Goal: Information Seeking & Learning: Ask a question

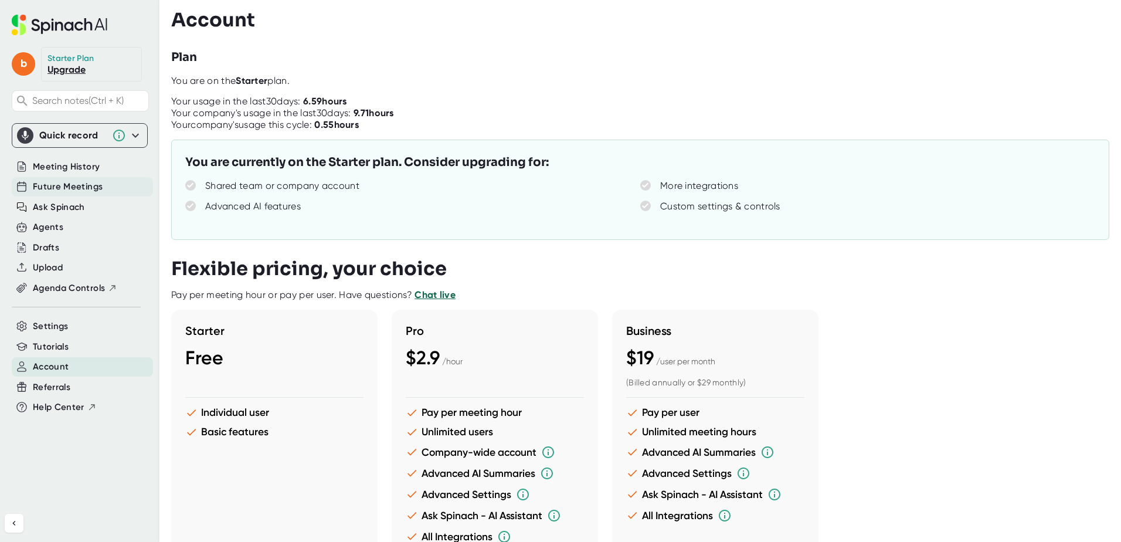
click at [55, 187] on span "Future Meetings" at bounding box center [68, 186] width 70 height 13
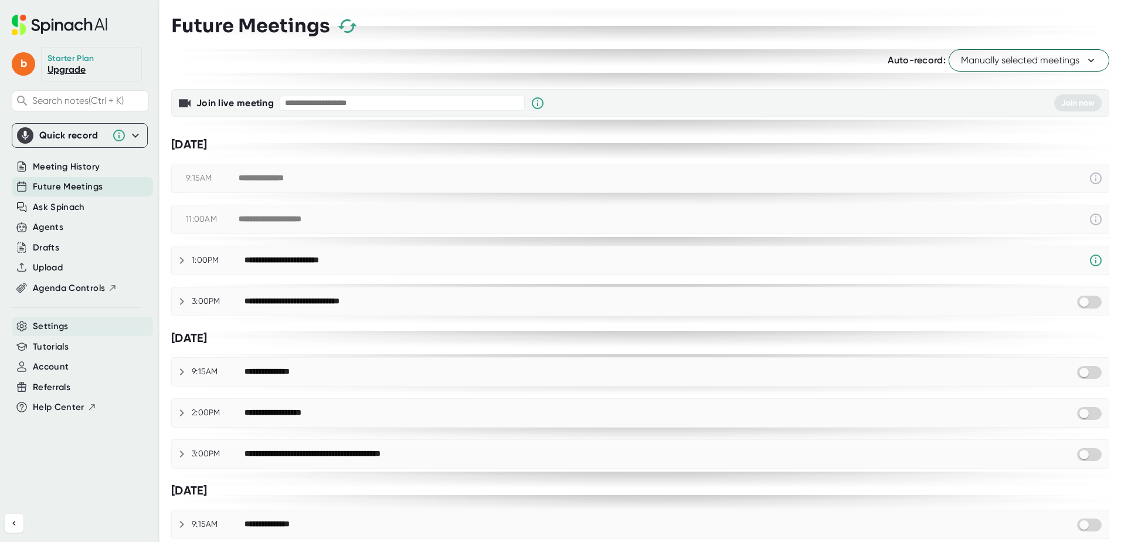
click at [66, 324] on span "Settings" at bounding box center [51, 326] width 36 height 13
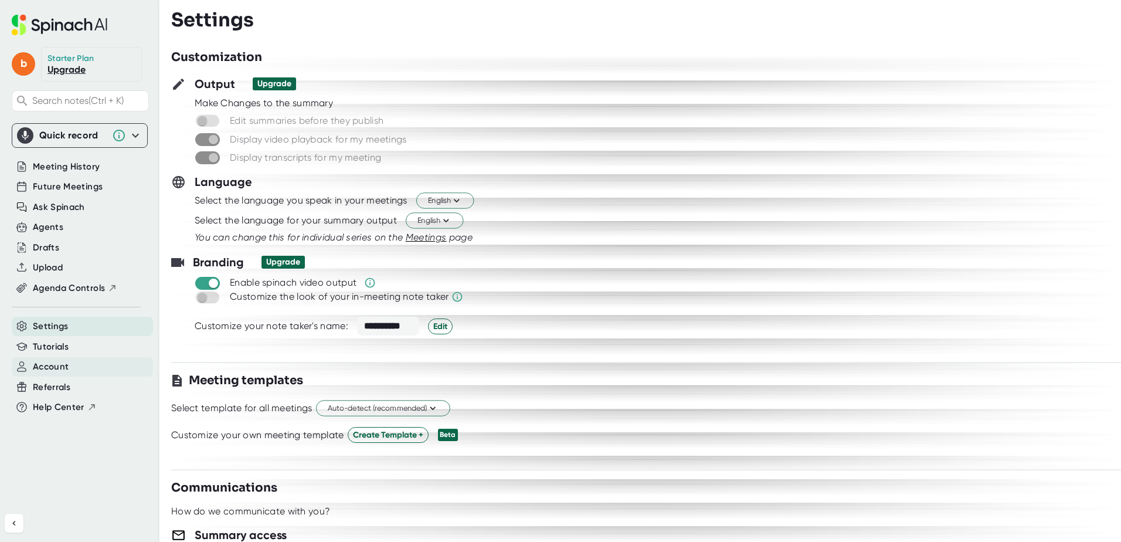
click at [83, 364] on div "Account" at bounding box center [82, 366] width 141 height 19
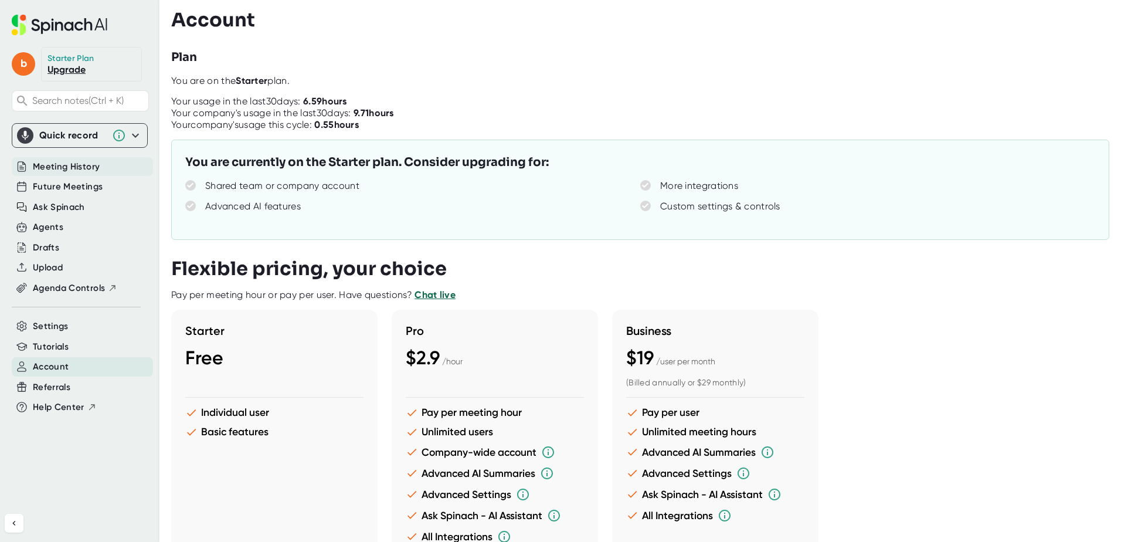
click at [60, 169] on span "Meeting History" at bounding box center [66, 166] width 67 height 13
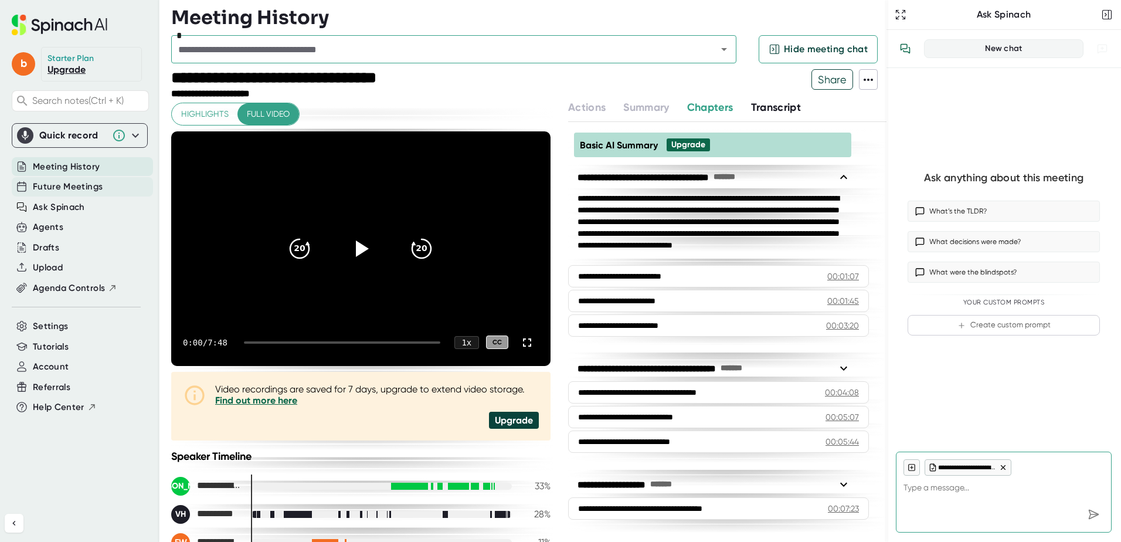
type textarea "x"
click at [57, 184] on span "Future Meetings" at bounding box center [68, 186] width 70 height 13
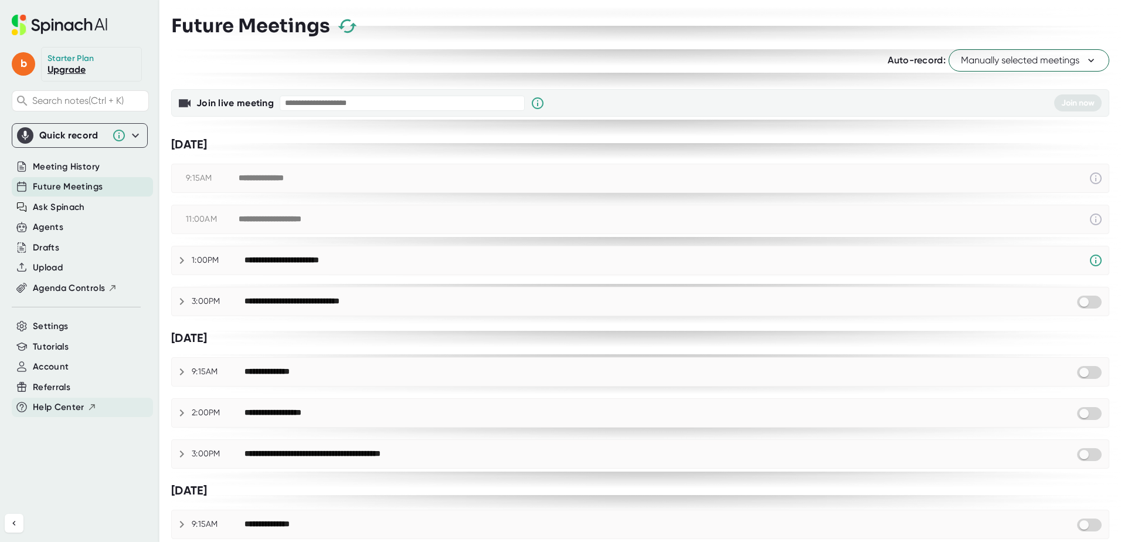
click at [59, 406] on span "Help Center" at bounding box center [59, 406] width 52 height 13
click at [42, 202] on span "Ask Spinach" at bounding box center [59, 207] width 52 height 13
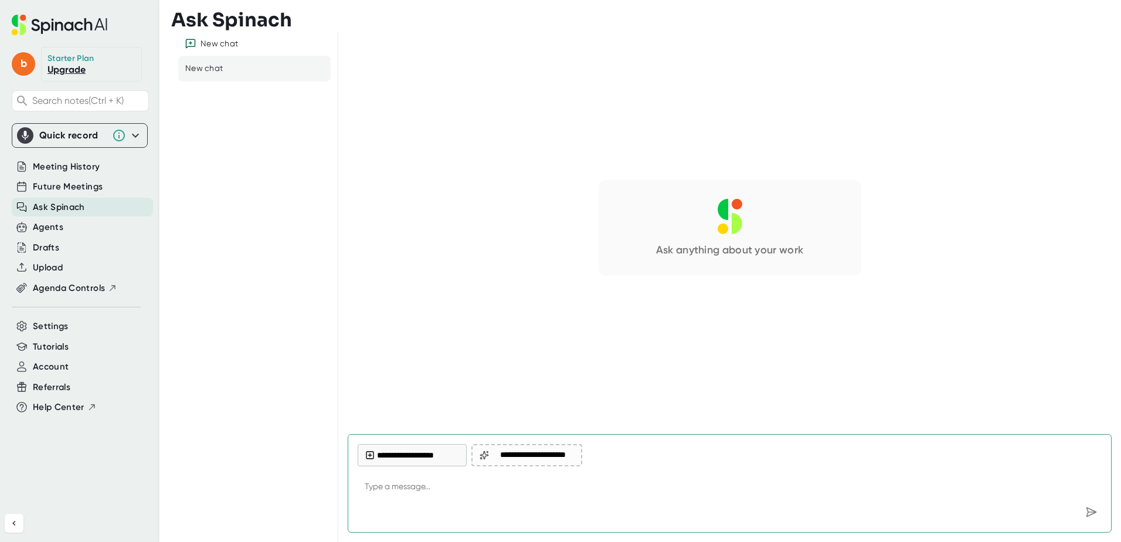
type textarea "h"
type textarea "x"
type textarea "ho"
type textarea "x"
type textarea "how"
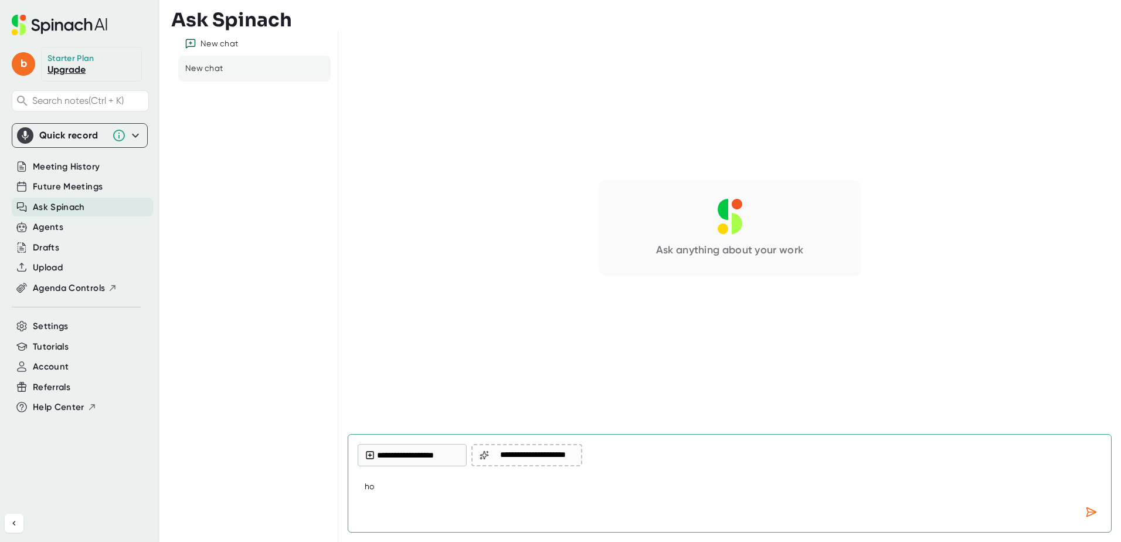
type textarea "x"
type textarea "how"
type textarea "x"
type textarea "how d"
type textarea "x"
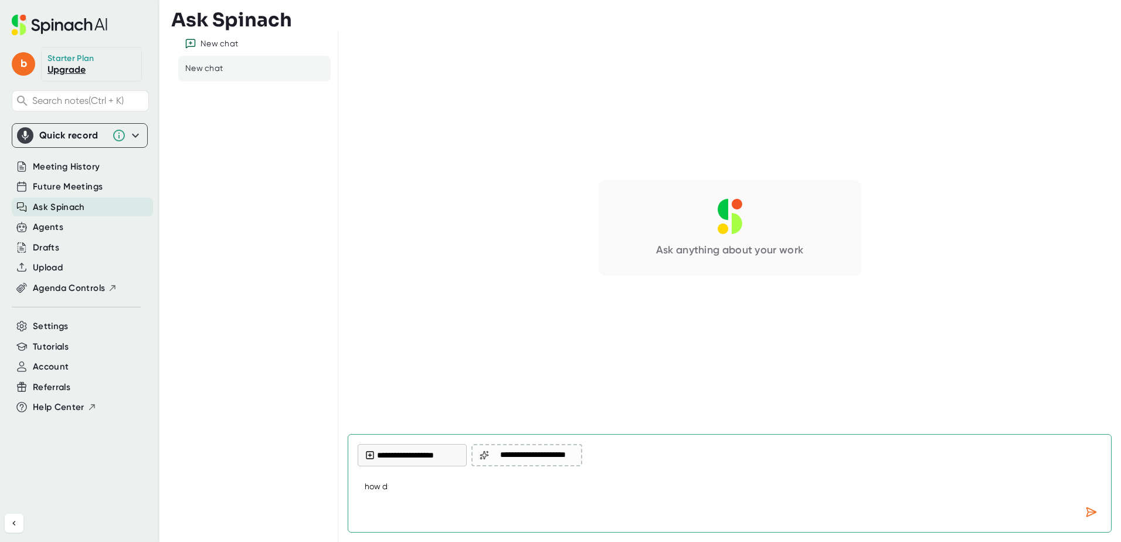
type textarea "how do"
type textarea "x"
type textarea "how do"
type textarea "x"
type textarea "how do a"
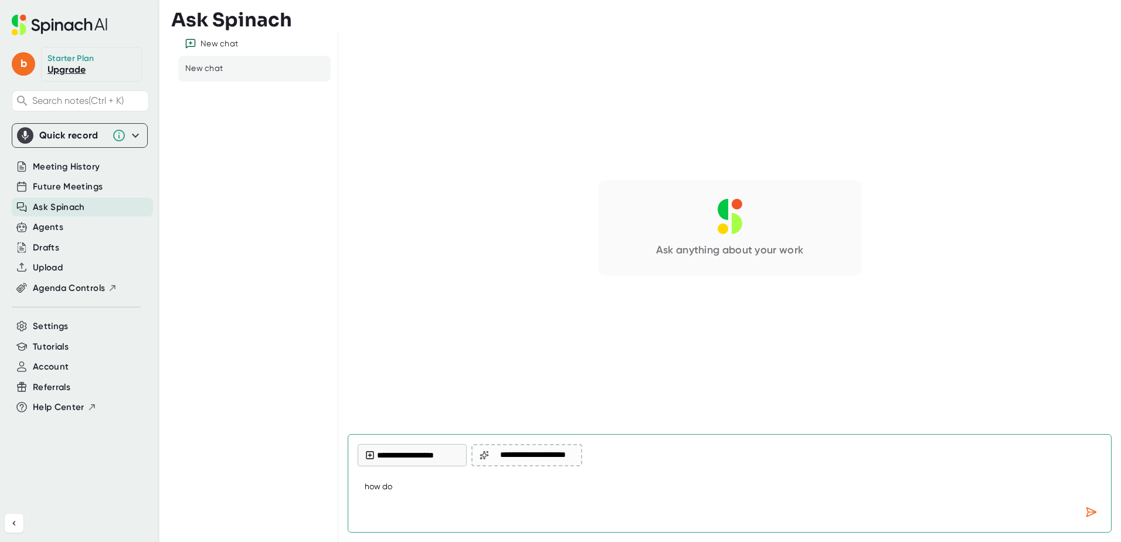
type textarea "x"
type textarea "how do a"
type textarea "x"
type textarea "how do a"
type textarea "x"
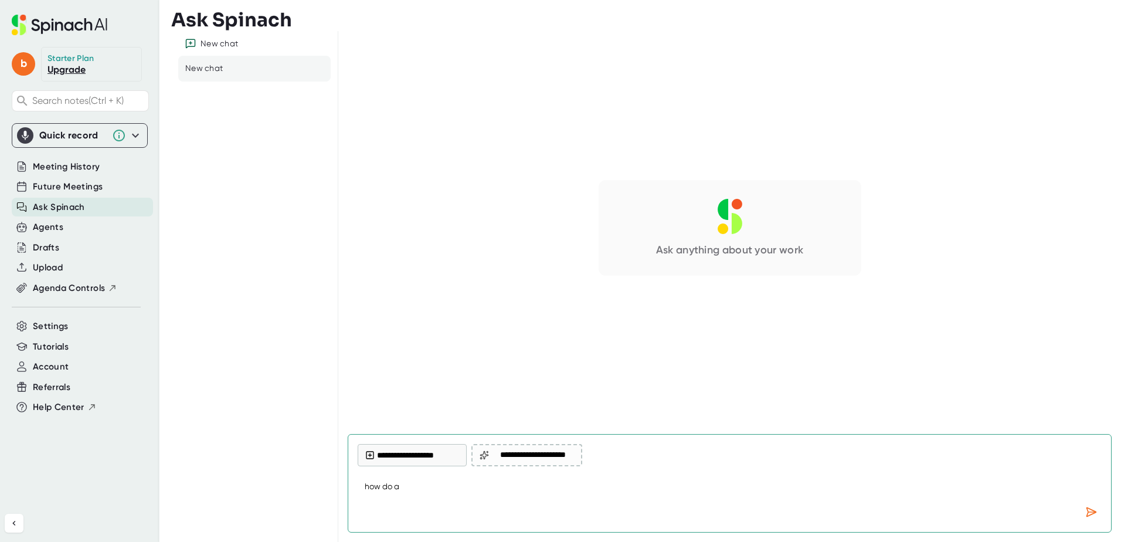
type textarea "how do"
type textarea "x"
type textarea "how do I"
type textarea "x"
type textarea "how do I"
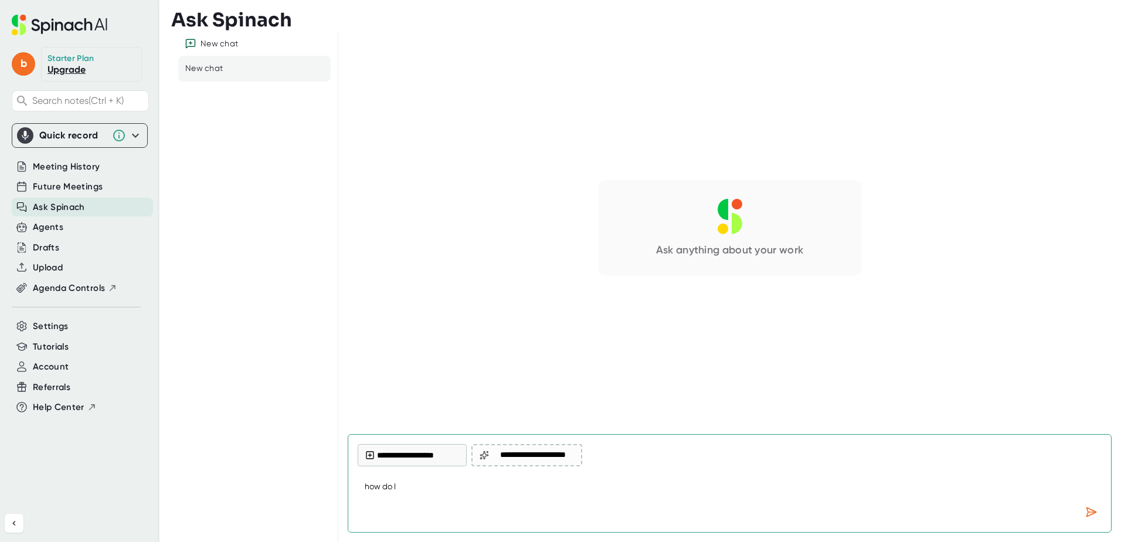
type textarea "x"
type textarea "how do I g"
type textarea "x"
type textarea "how do I ge"
type textarea "x"
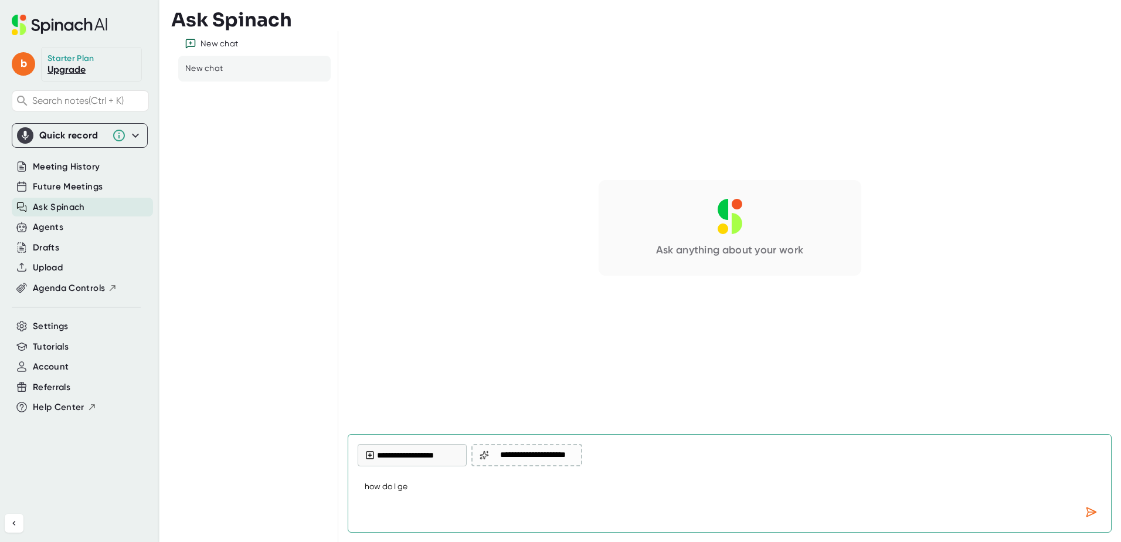
type textarea "how do I get"
type textarea "x"
type textarea "how do I get"
type textarea "x"
type textarea "how do I get t"
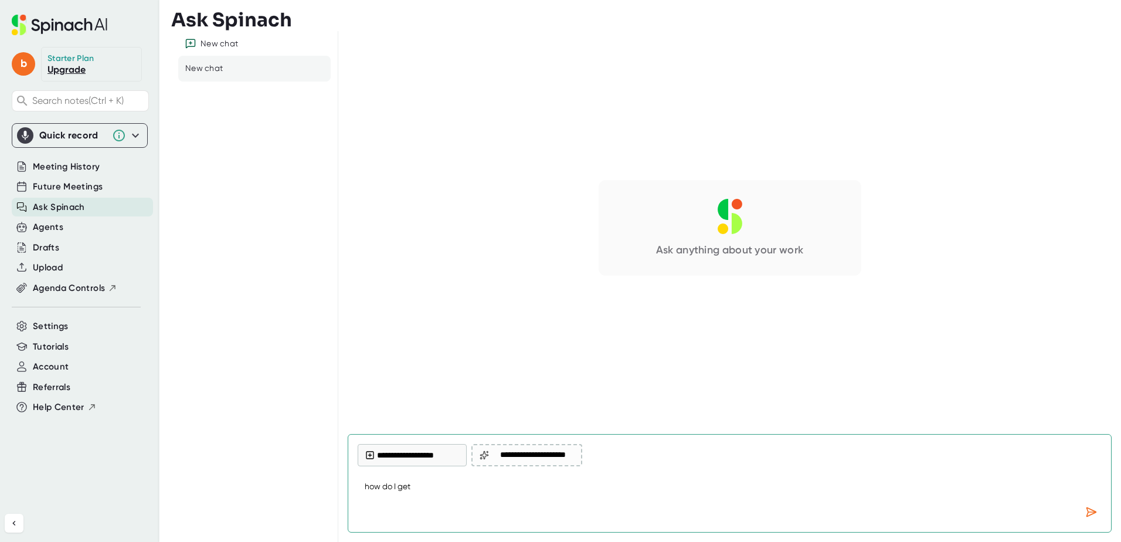
type textarea "x"
type textarea "how do I get th"
type textarea "x"
type textarea "how do I get the"
type textarea "x"
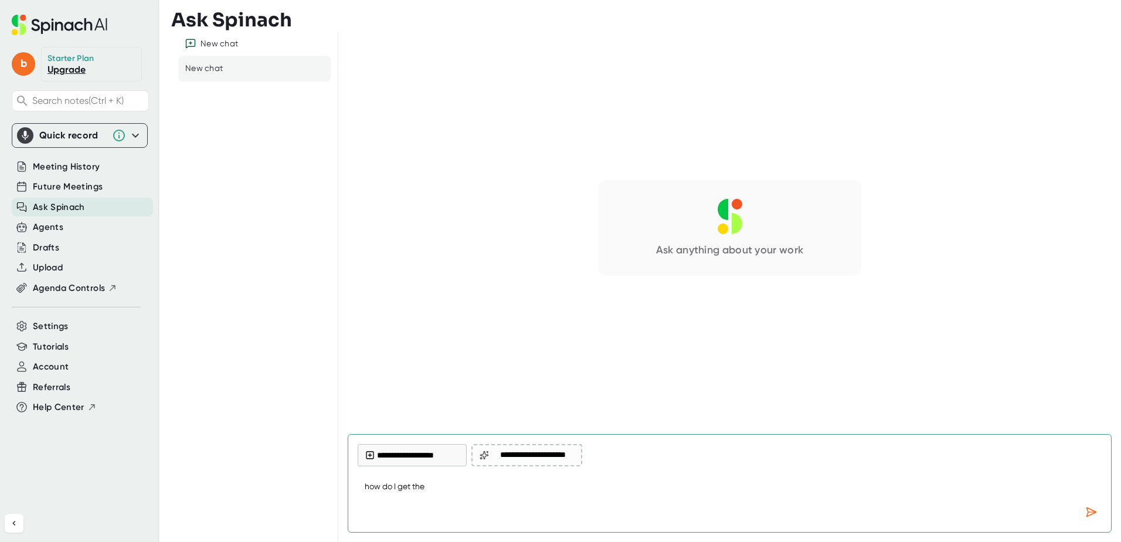
type textarea "how do I get the"
type textarea "x"
type textarea "how do I get the w"
type textarea "x"
type textarea "how do I get the we"
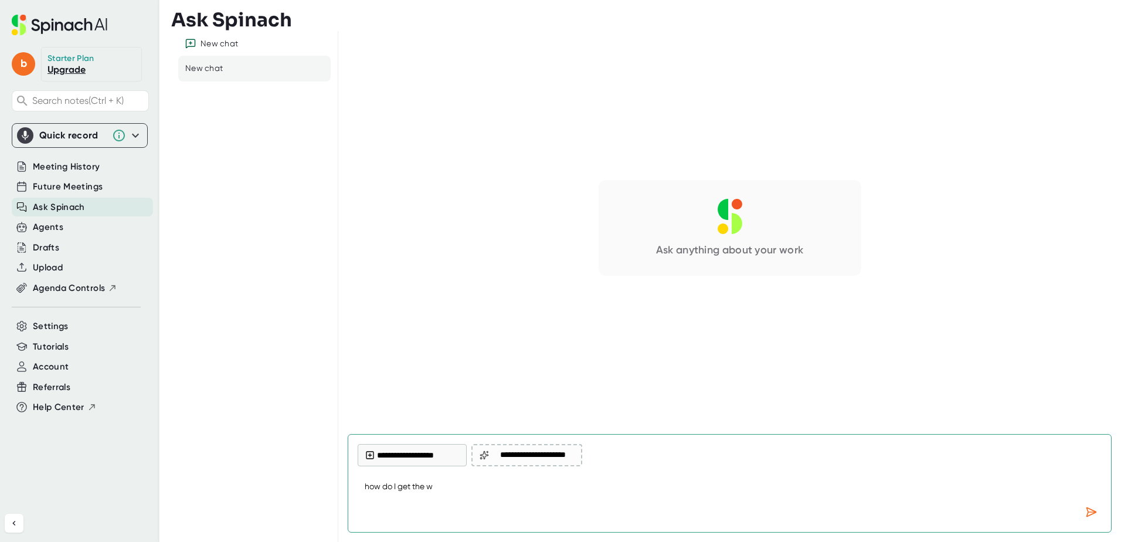
type textarea "x"
type textarea "how do I get the wee"
type textarea "x"
type textarea "how do I get the week"
type textarea "x"
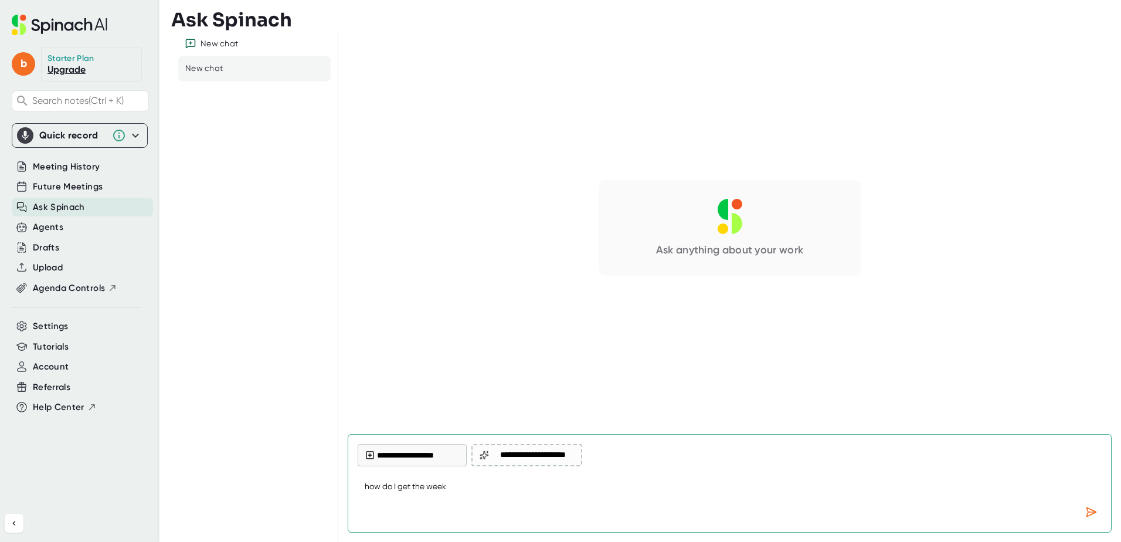
type textarea "how do I get the weeky"
type textarea "x"
type textarea "how do I get the week"
type textarea "x"
type textarea "how do I get the weekl"
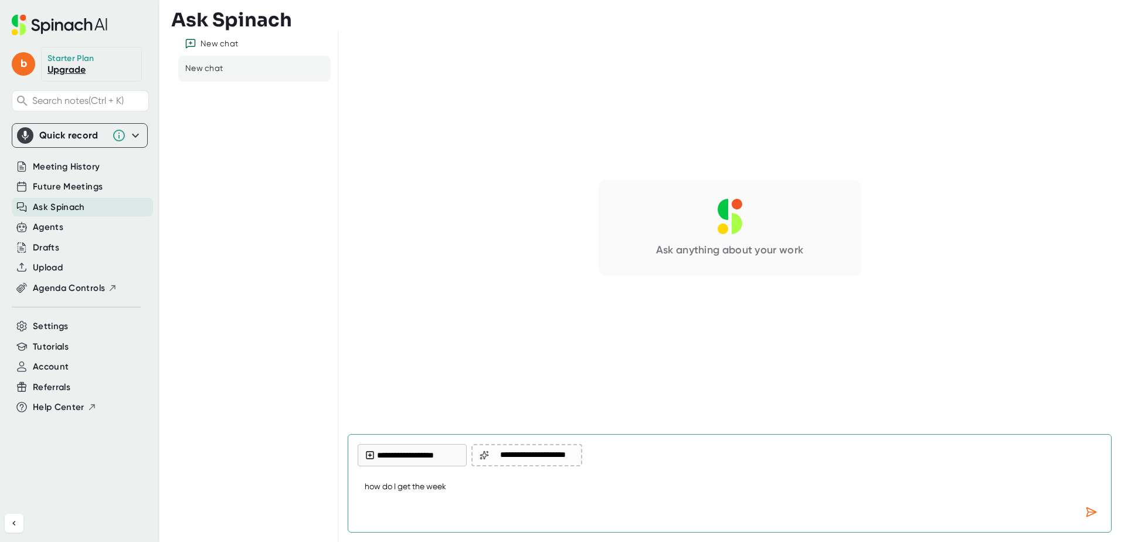
type textarea "x"
type textarea "how do I get the weekly"
type textarea "x"
type textarea "how do I get the weekly"
type textarea "x"
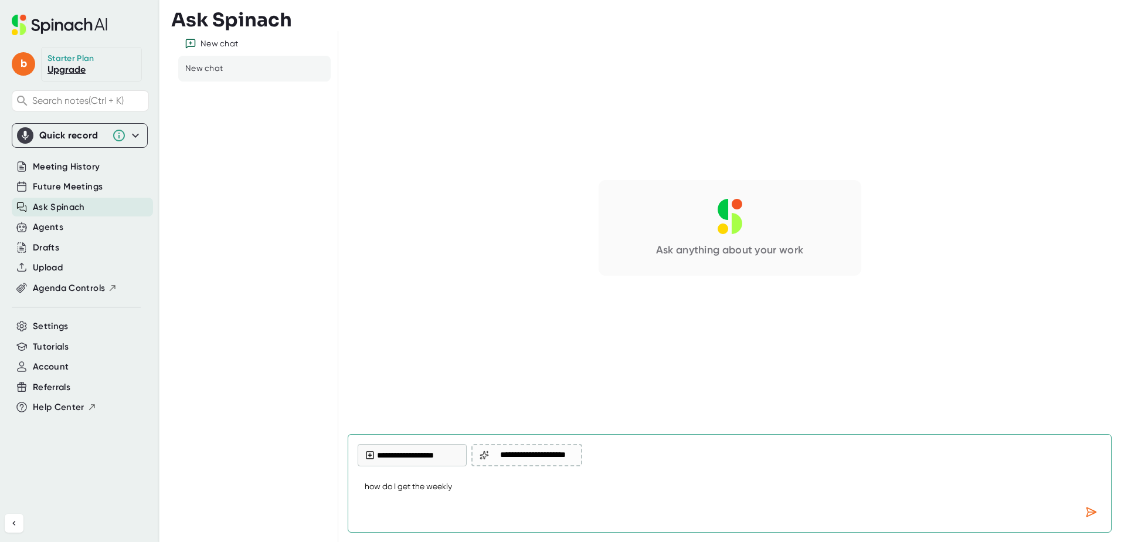
type textarea "how do I get the weekly p"
type textarea "x"
type textarea "how do I get the weekly pe"
type textarea "x"
type textarea "how do I get the weekly per"
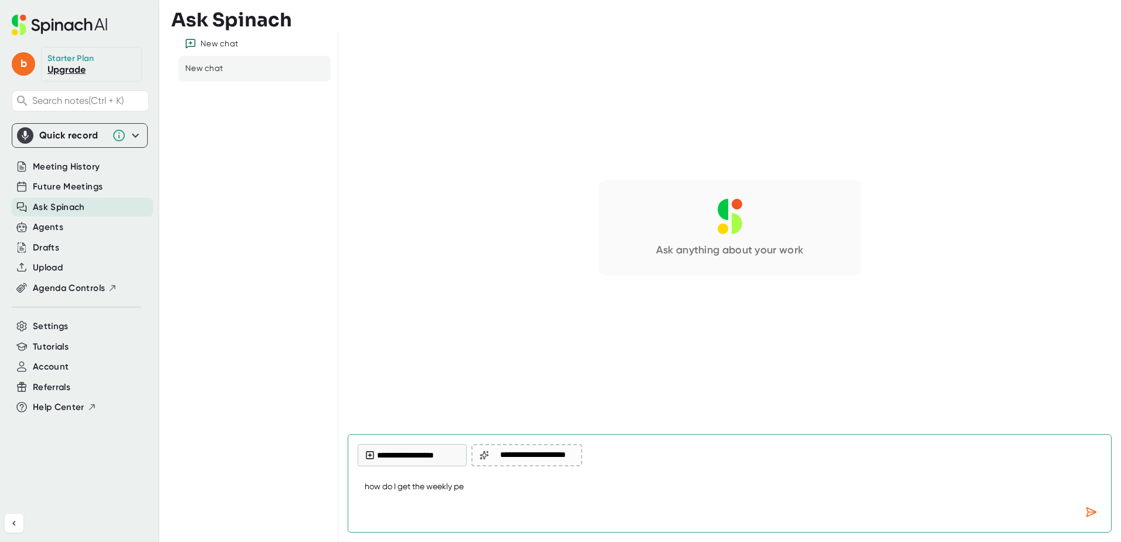
type textarea "x"
type textarea "how do I get the weekly pers"
type textarea "x"
type textarea "how do I get the weekly perso"
type textarea "x"
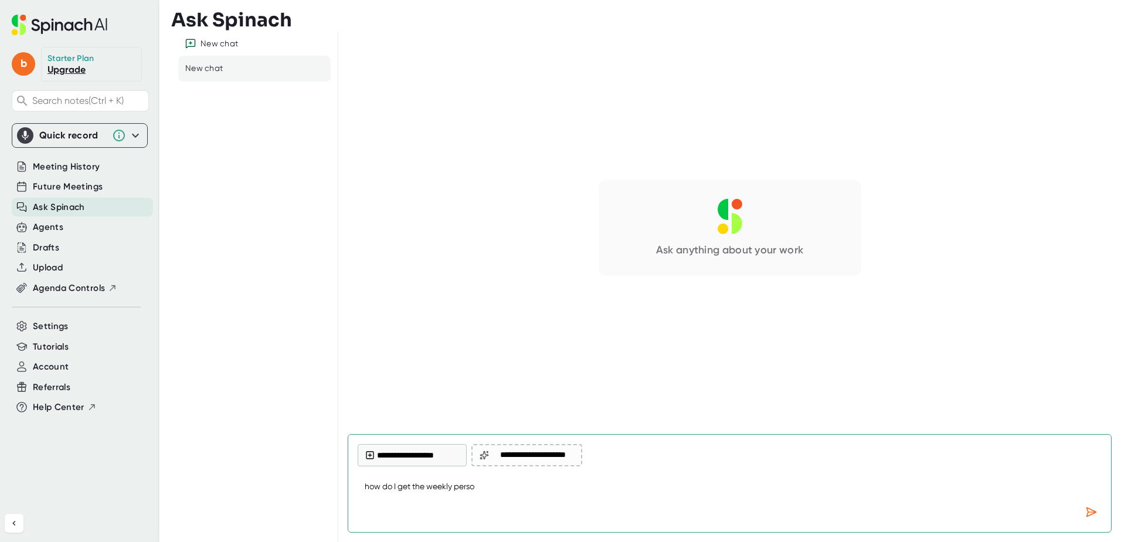
type textarea "how do I get the weekly person"
type textarea "x"
type textarea "how do I get the weekly persona"
type textarea "x"
type textarea "how do I get the weekly personal"
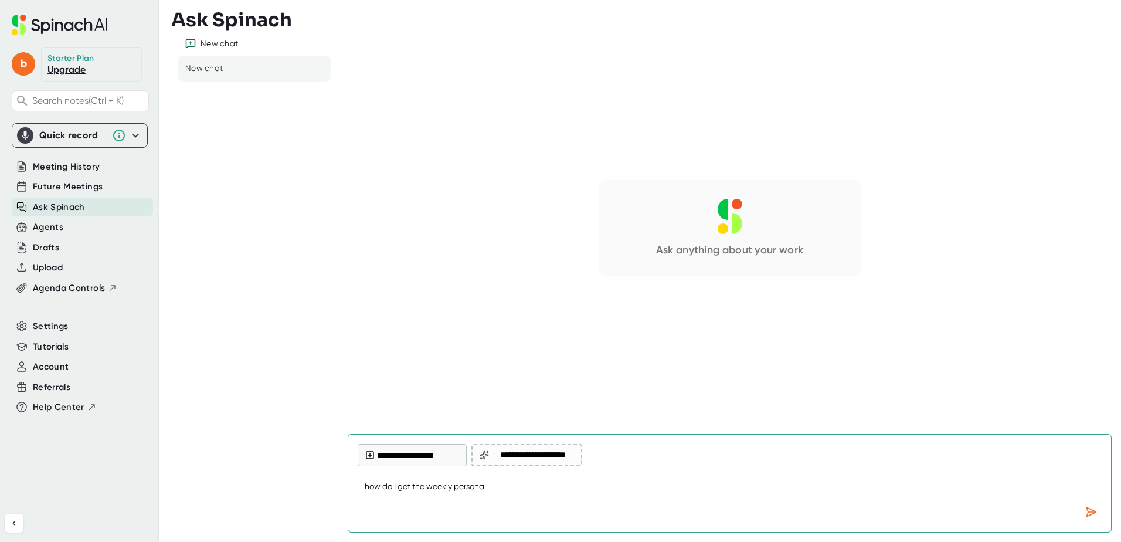
type textarea "x"
type textarea "how do I get the weekly personal"
type textarea "x"
type textarea "how do I get the weekly personal r"
type textarea "x"
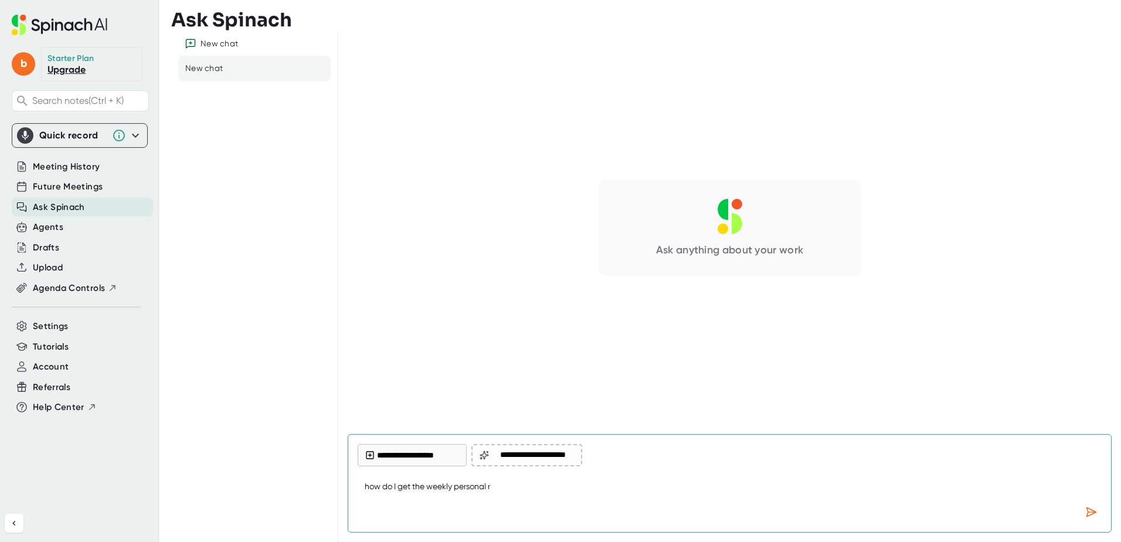
type textarea "how do I get the weekly personal re"
type textarea "x"
type textarea "how do I get the weekly personal rep"
type textarea "x"
type textarea "how do I get the weekly personal repo"
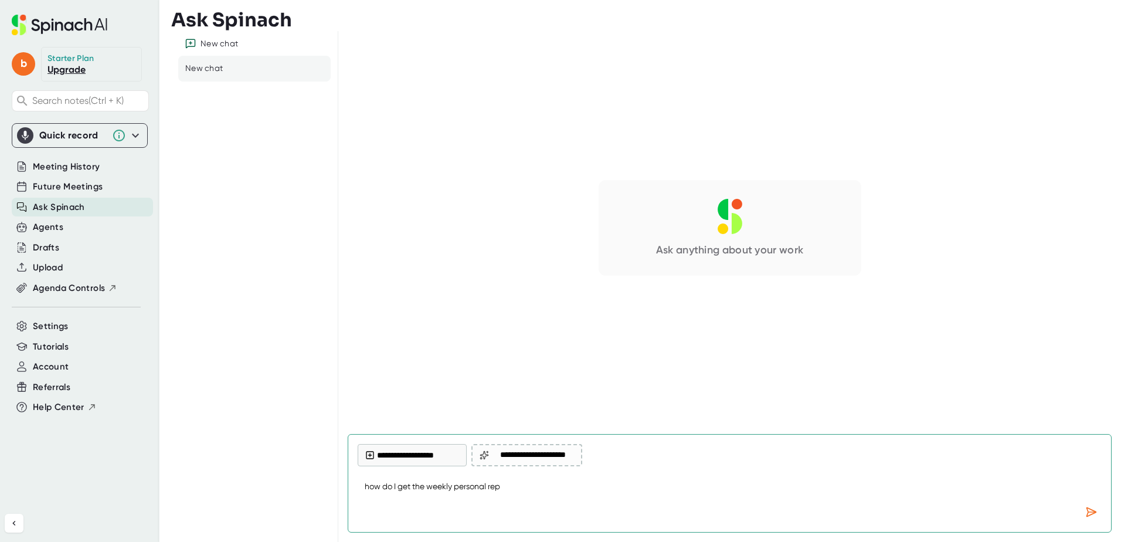
type textarea "x"
type textarea "how do I get the weekly personal repor"
type textarea "x"
type textarea "how do I get the weekly personal report"
type textarea "x"
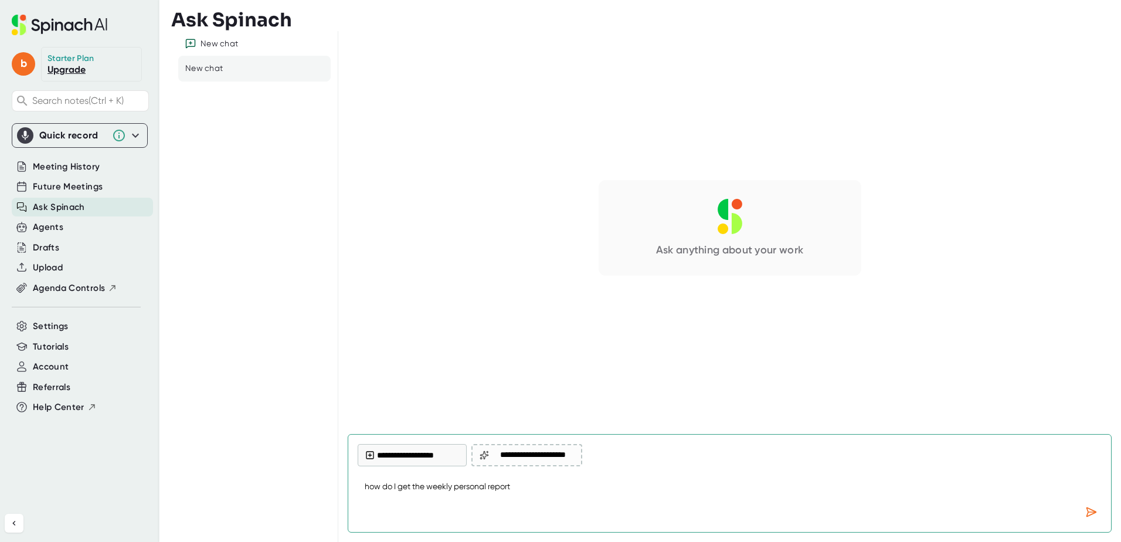
type textarea "how do I get the weekly personal report e"
type textarea "x"
type textarea "how do I get the weekly personal report em"
type textarea "x"
type textarea "how do I get the weekly personal report emi"
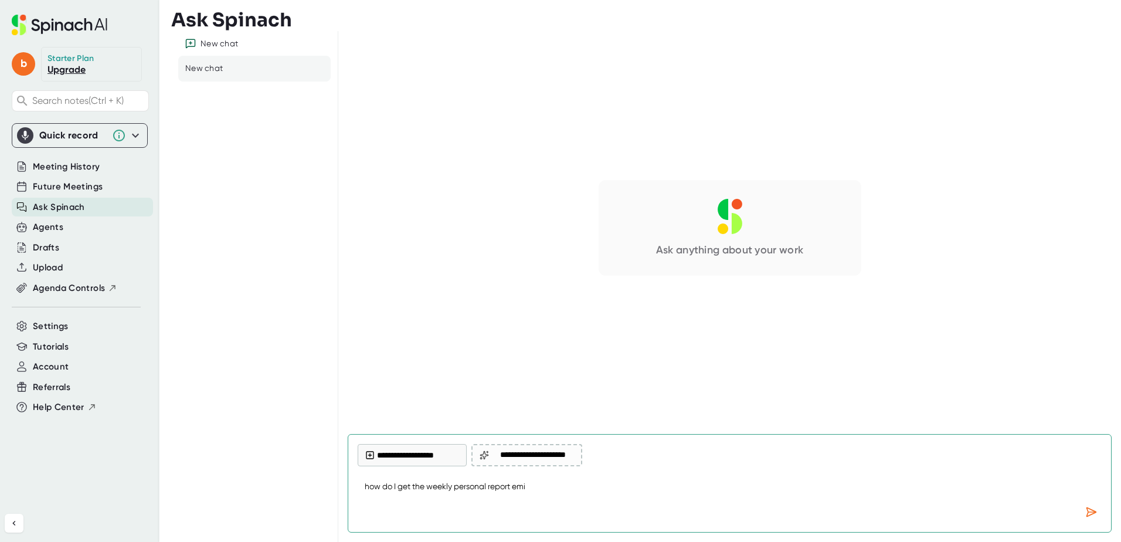
type textarea "x"
type textarea "how do I get the weekly personal report emia"
type textarea "x"
type textarea "how do I get the weekly personal report emial"
type textarea "x"
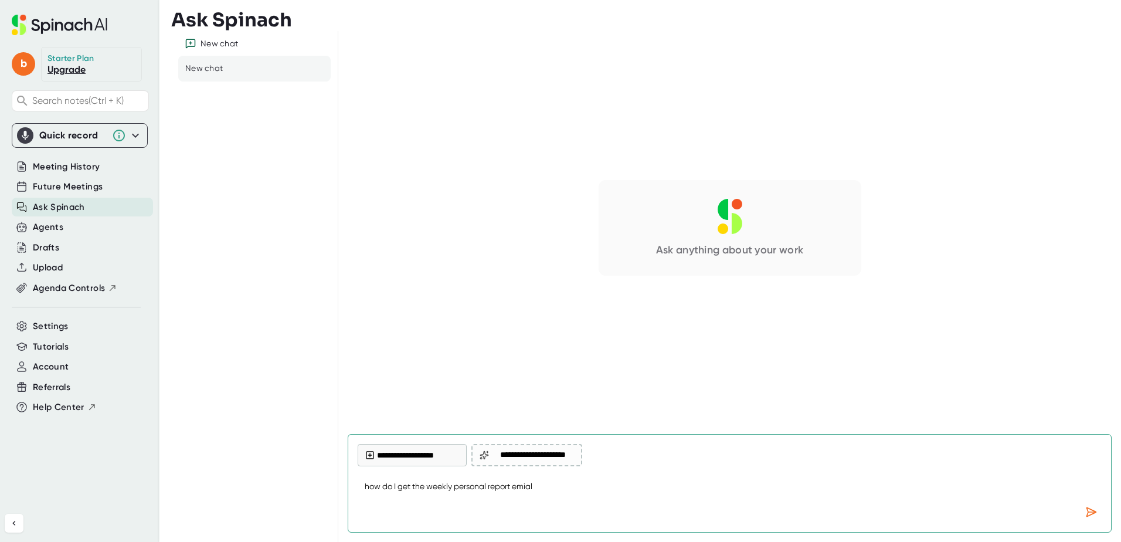
type textarea "how do I get the weekly personal report emia"
type textarea "x"
type textarea "how do I get the weekly personal report emi"
type textarea "x"
type textarea "how do I get the weekly personal report em"
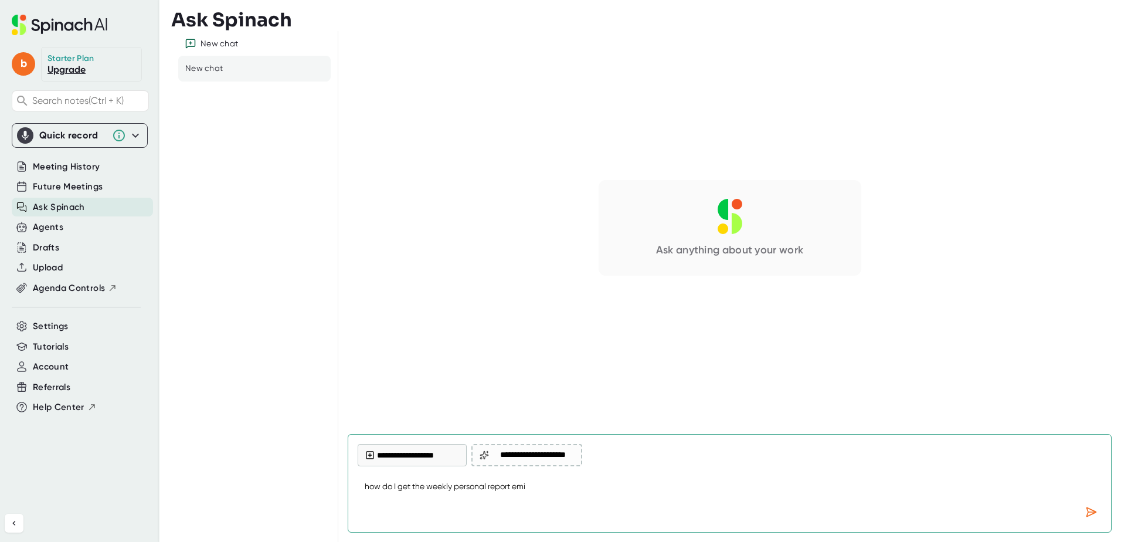
type textarea "x"
type textarea "how do I get the weekly personal report ema"
type textarea "x"
type textarea "how do I get the weekly personal report emai"
type textarea "x"
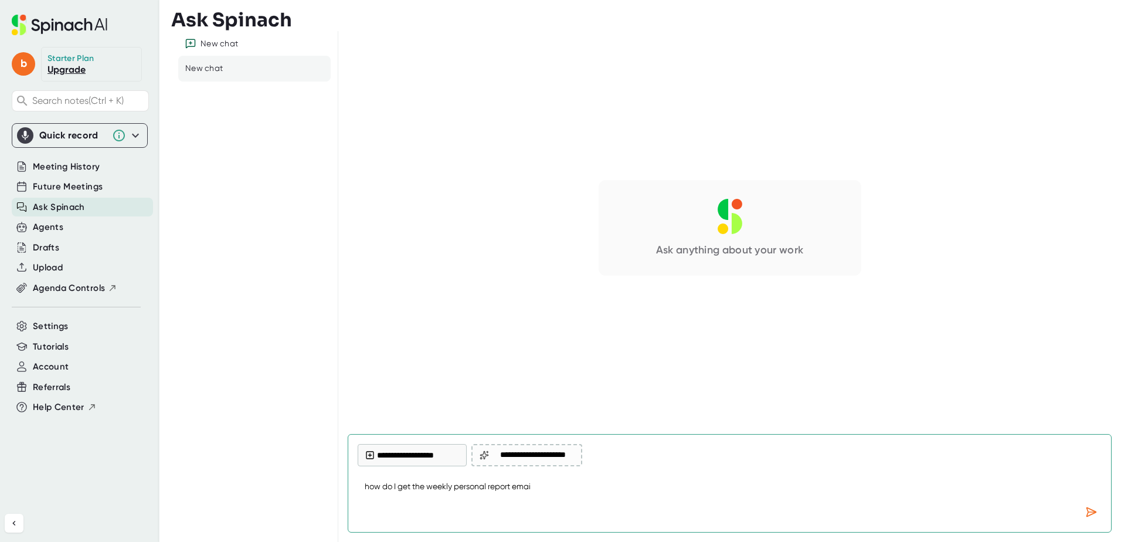
type textarea "how do I get the weekly personal report email"
type textarea "x"
type textarea "how do I get the weekly personal report email?"
type textarea "x"
type textarea "how do I get the weekly personal report email?"
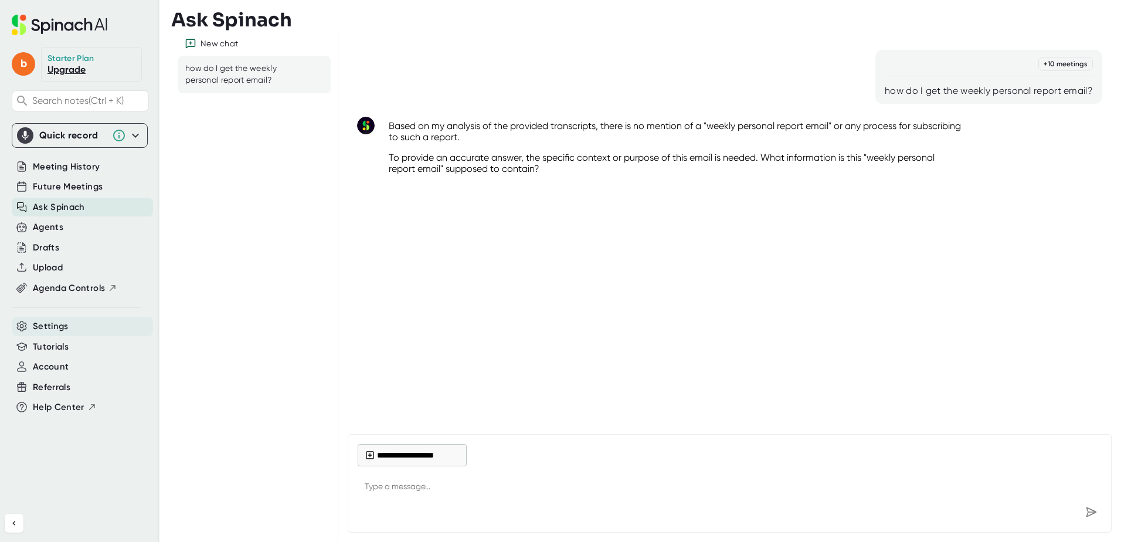
type textarea "x"
drag, startPoint x: 54, startPoint y: 330, endPoint x: 98, endPoint y: 325, distance: 44.8
click at [54, 330] on span "Settings" at bounding box center [51, 326] width 36 height 13
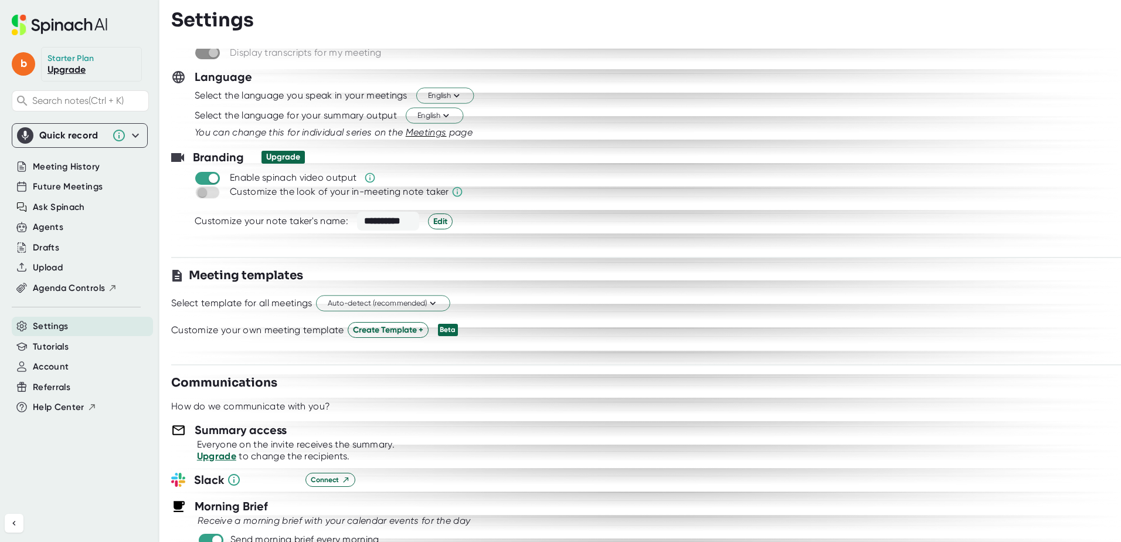
scroll to position [117, 0]
